Goal: Find specific page/section: Find specific page/section

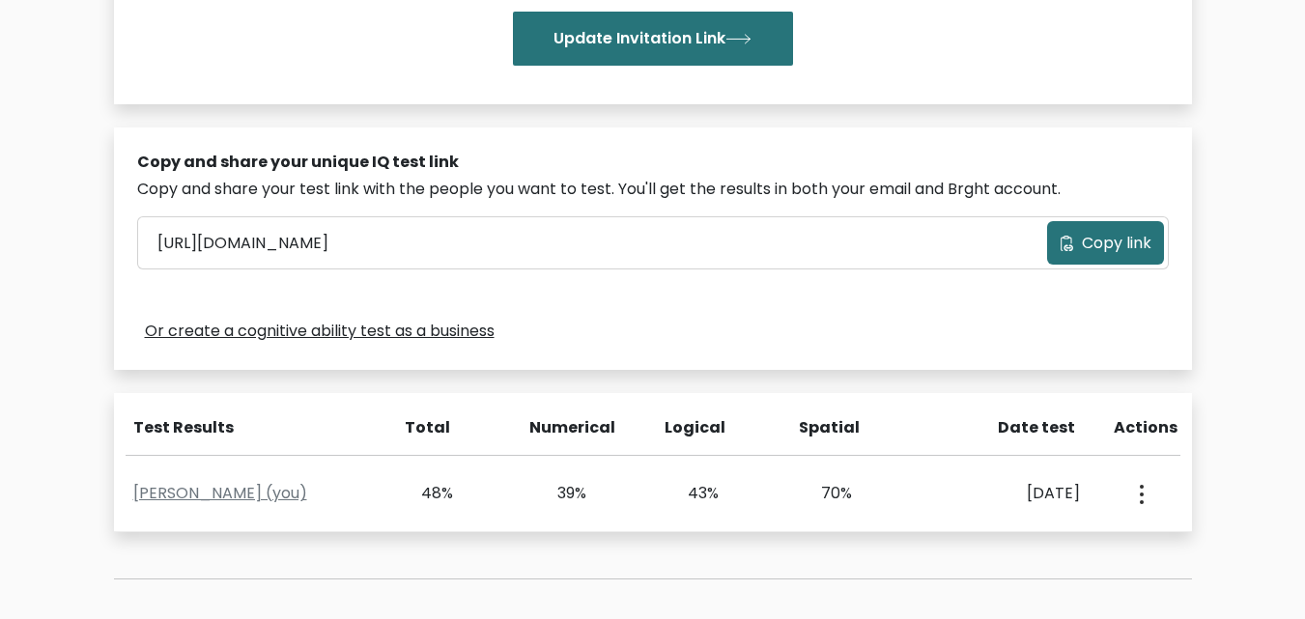
scroll to position [580, 0]
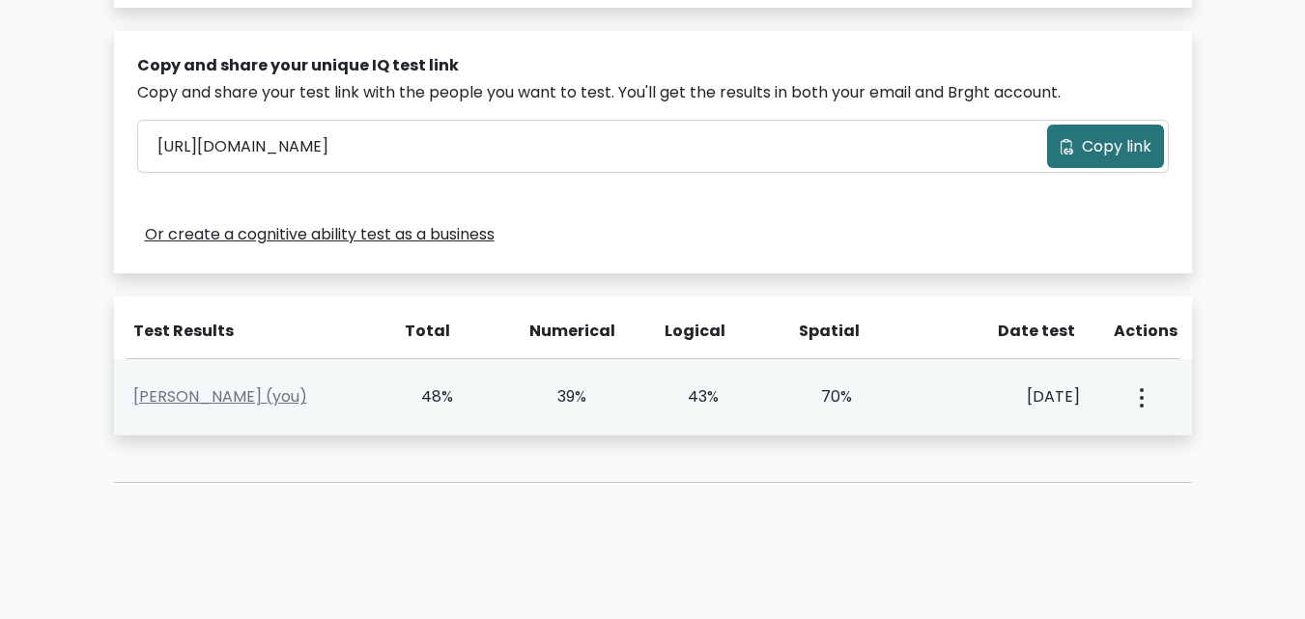
click at [1134, 400] on button "button" at bounding box center [1139, 397] width 15 height 60
click at [1171, 438] on link "View Profile" at bounding box center [1209, 453] width 153 height 31
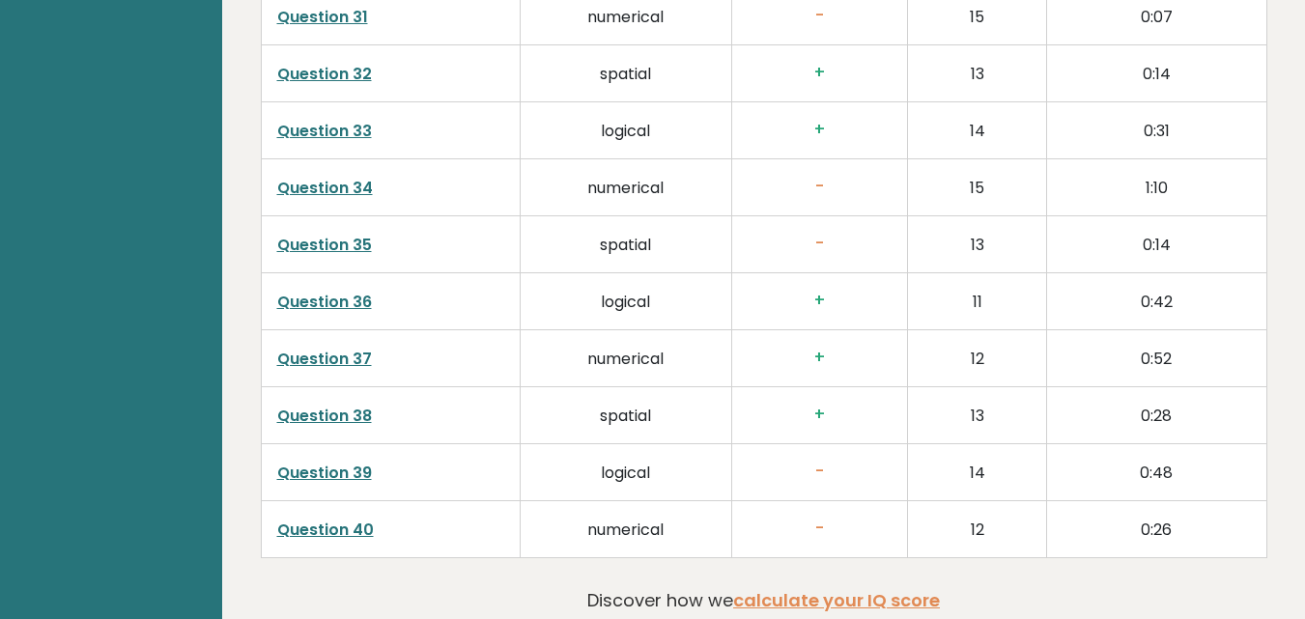
scroll to position [4950, 0]
